Goal: Task Accomplishment & Management: Complete application form

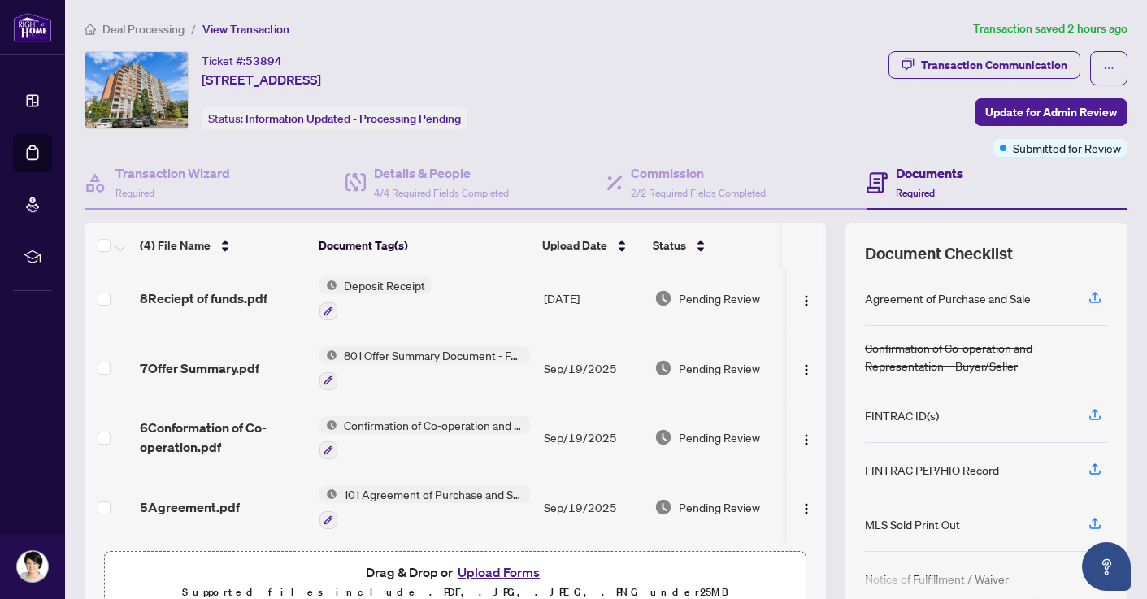
scroll to position [7, 0]
click at [494, 572] on button "Upload Forms" at bounding box center [499, 572] width 92 height 21
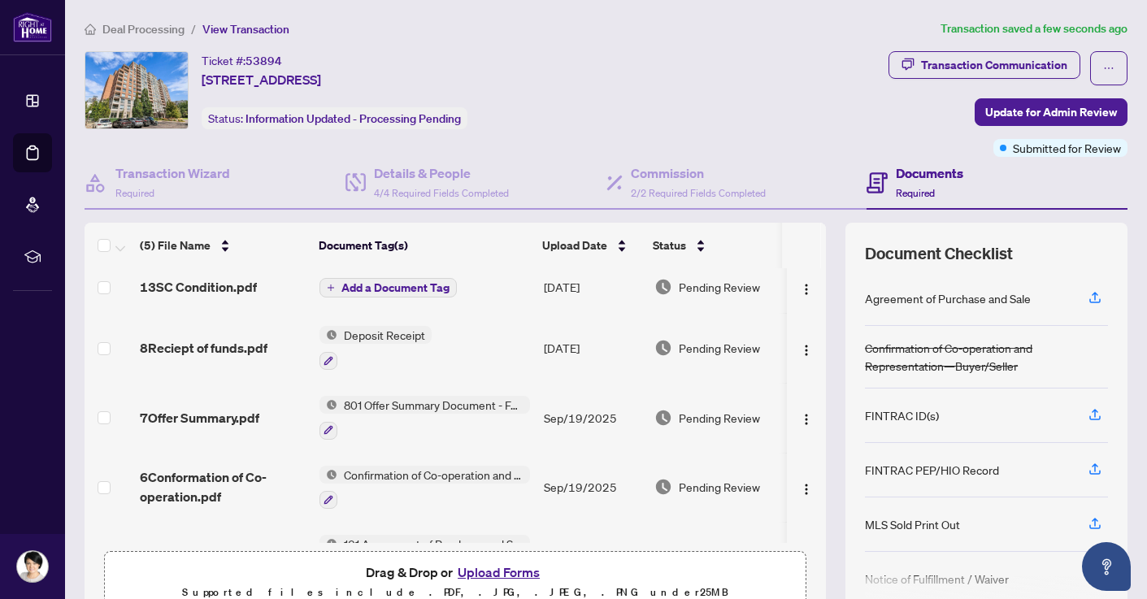
click at [363, 282] on span "Add a Document Tag" at bounding box center [395, 287] width 108 height 11
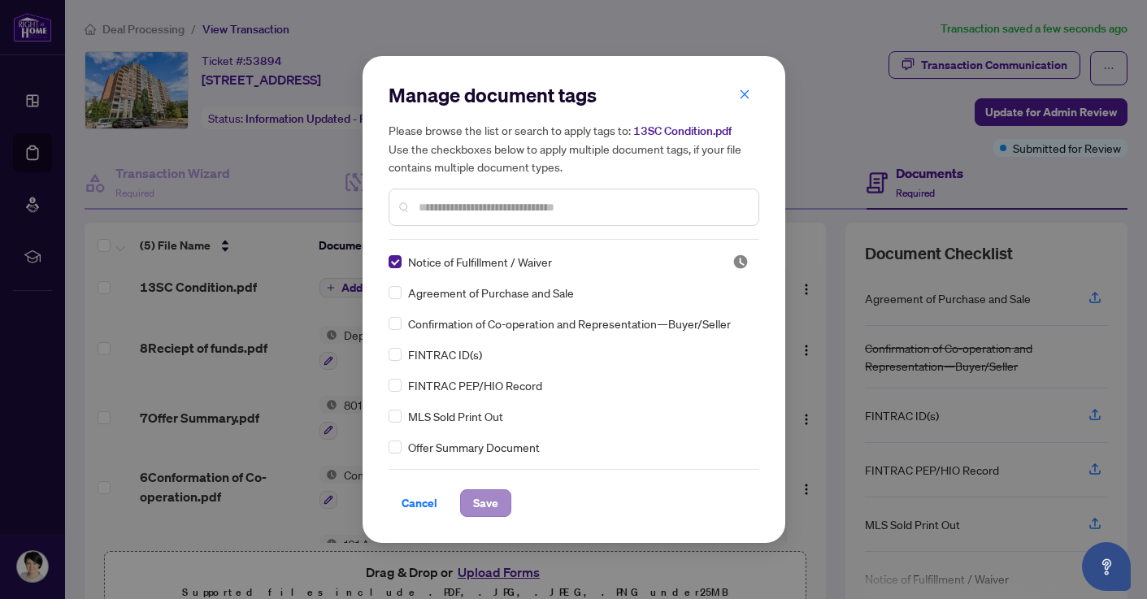
click at [485, 501] on span "Save" at bounding box center [485, 503] width 25 height 26
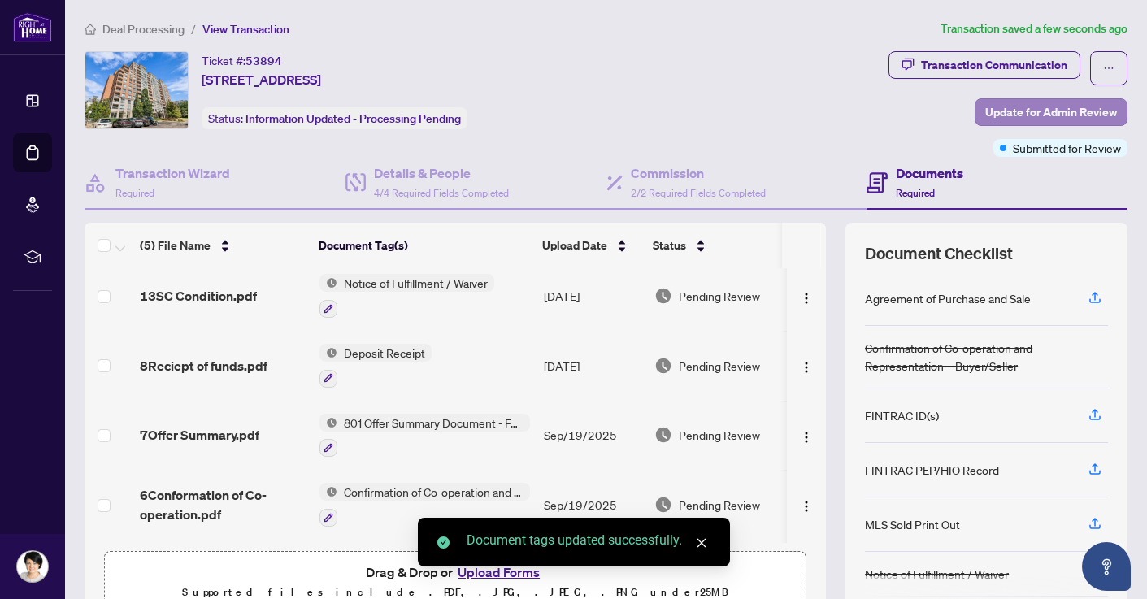
click at [1027, 109] on span "Update for Admin Review" at bounding box center [1051, 112] width 132 height 26
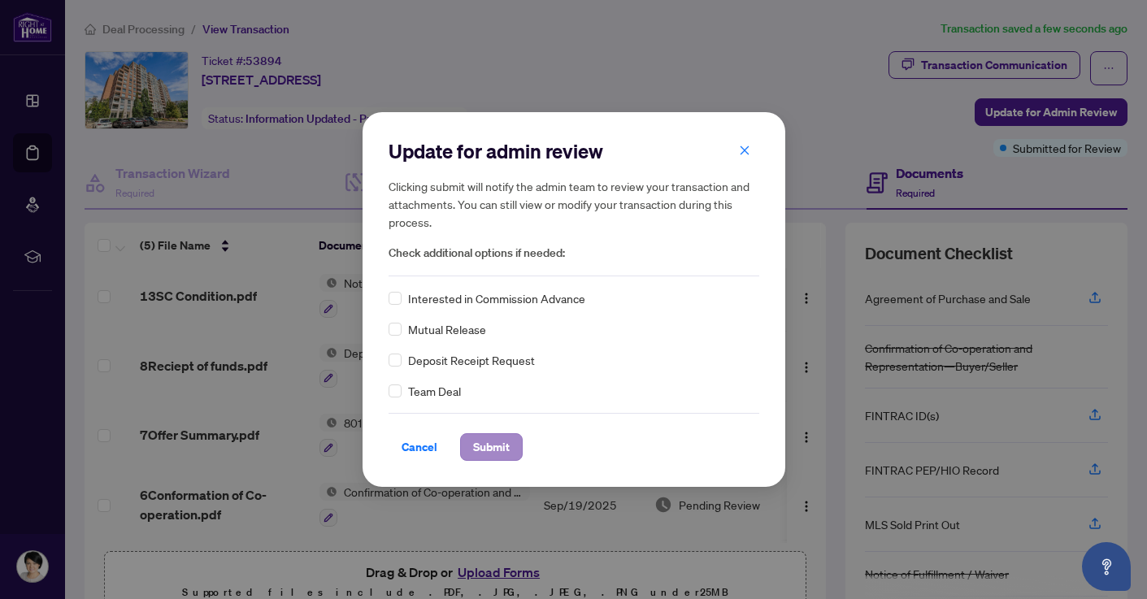
click at [485, 447] on span "Submit" at bounding box center [491, 447] width 37 height 26
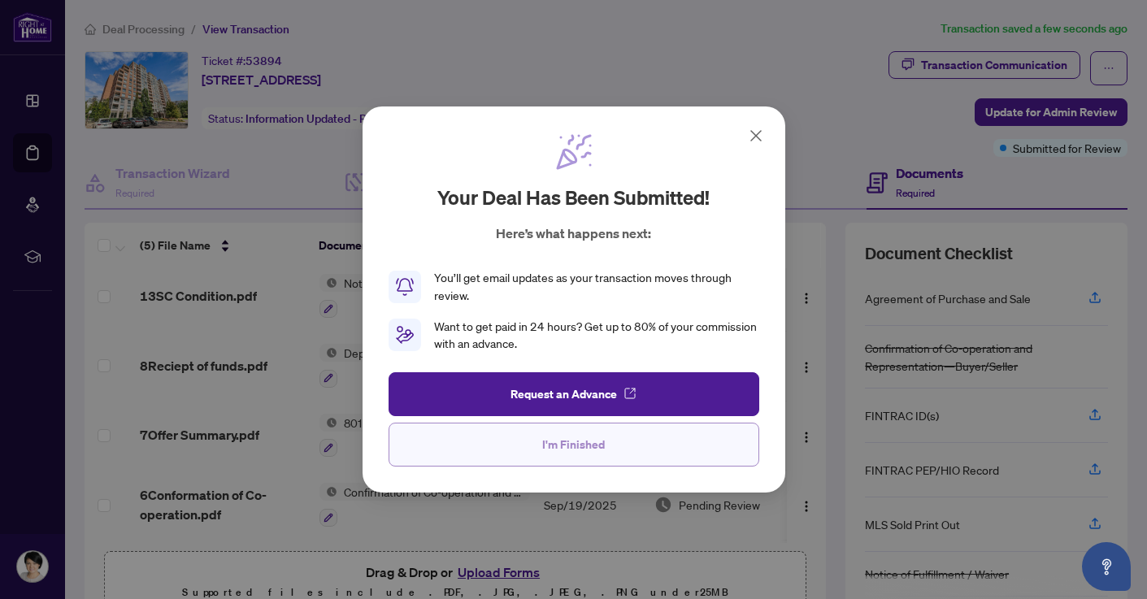
click at [524, 440] on button "I'm Finished" at bounding box center [574, 445] width 371 height 44
